Goal: Transaction & Acquisition: Purchase product/service

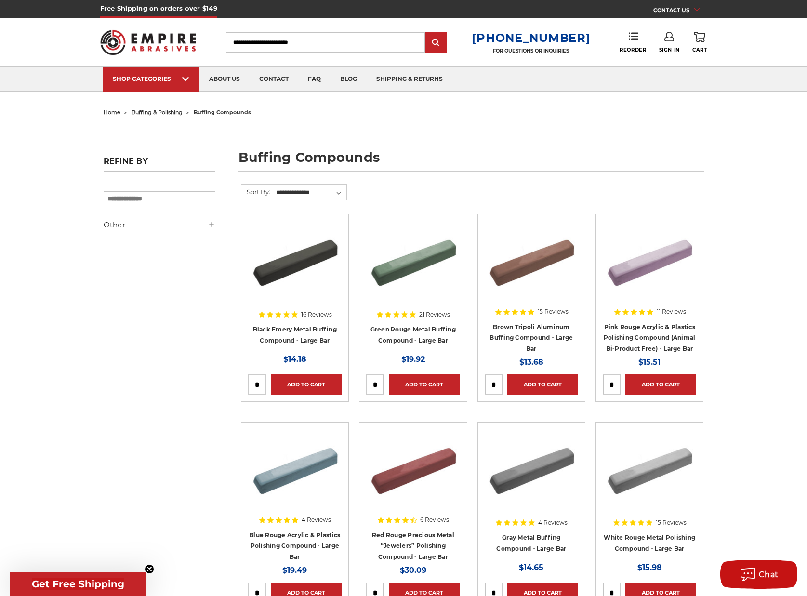
scroll to position [48, 0]
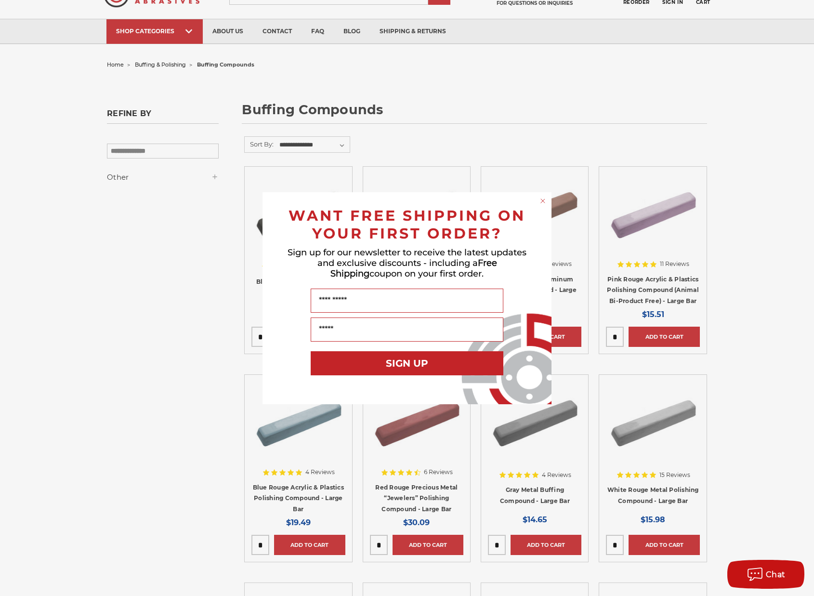
click at [544, 200] on icon "Close dialog" at bounding box center [543, 201] width 4 height 4
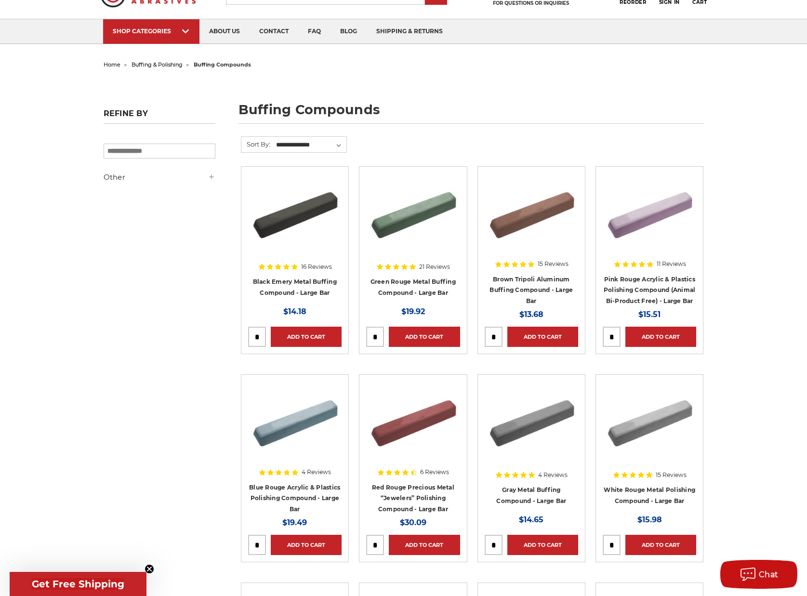
click at [535, 489] on div at bounding box center [531, 443] width 93 height 123
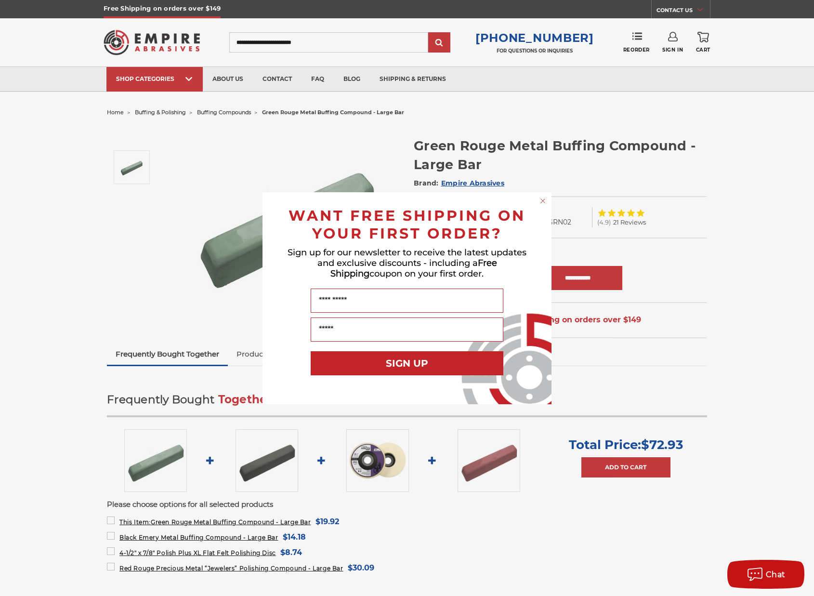
click at [543, 199] on circle "Close dialog" at bounding box center [543, 200] width 9 height 9
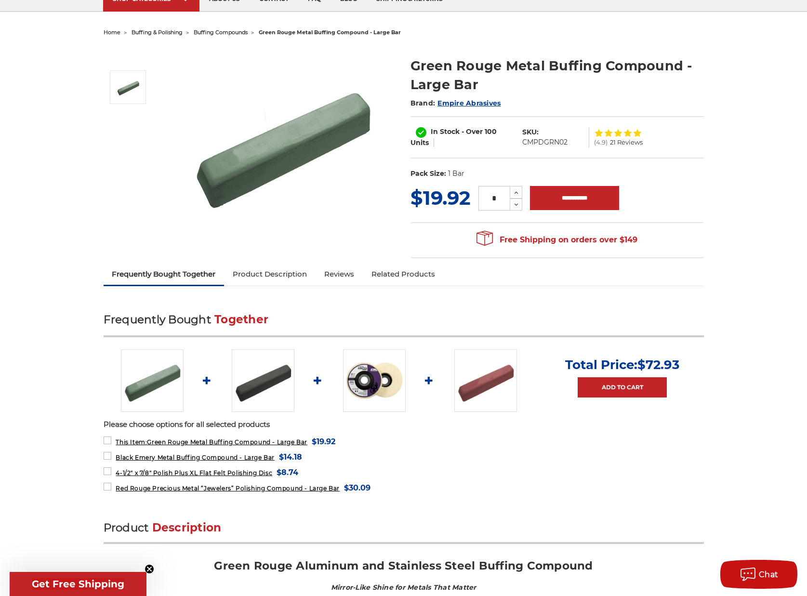
scroll to position [48, 0]
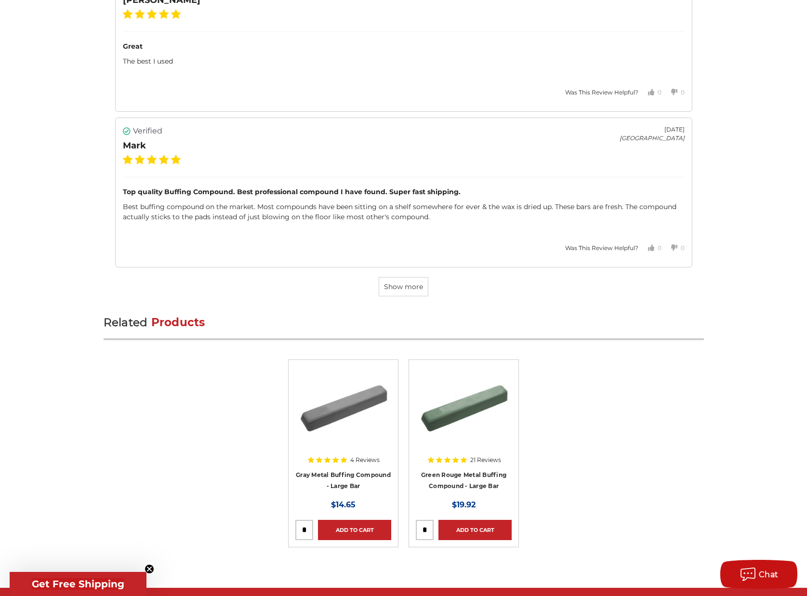
scroll to position [2891, 0]
